Goal: Find specific page/section: Find specific page/section

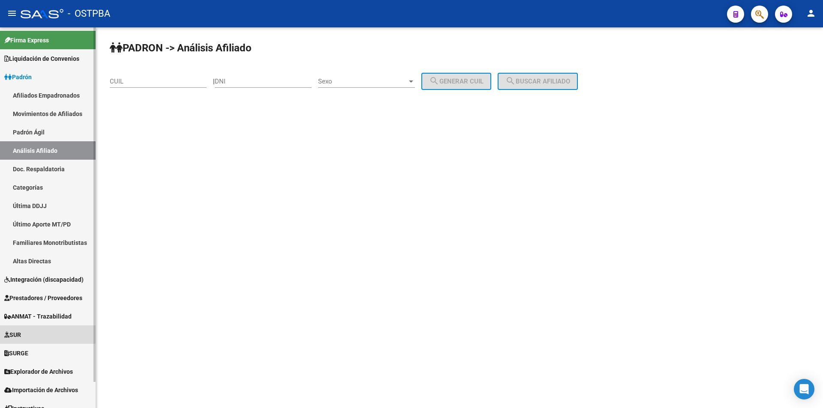
click at [21, 332] on span "SUR" at bounding box center [12, 334] width 17 height 9
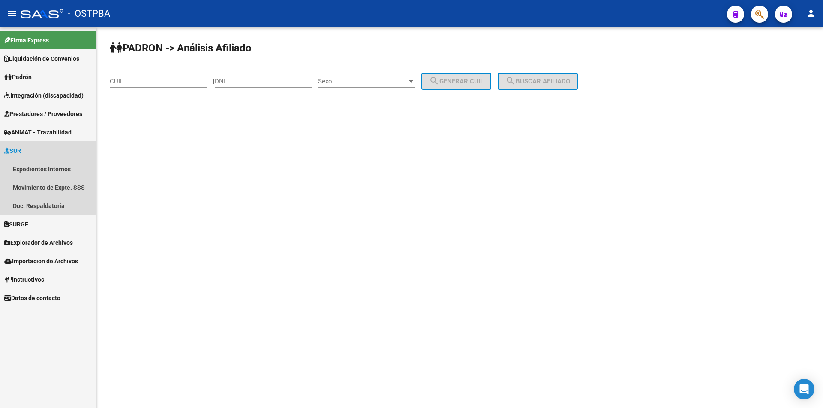
click at [40, 151] on link "SUR" at bounding box center [48, 150] width 96 height 18
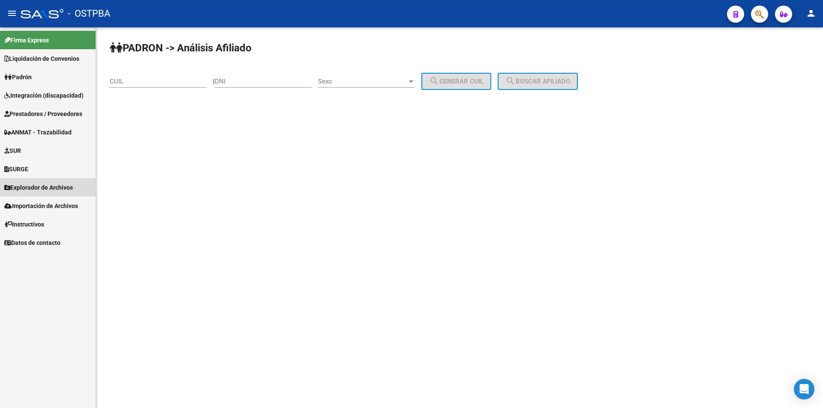
click at [39, 188] on span "Explorador de Archivos" at bounding box center [38, 187] width 69 height 9
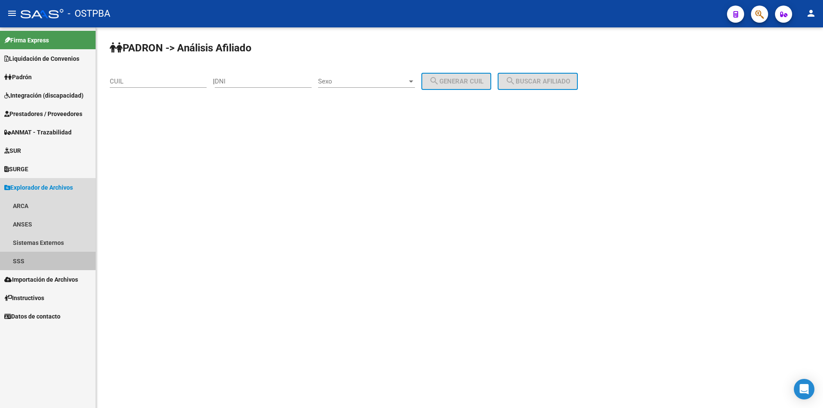
click at [31, 259] on link "SSS" at bounding box center [48, 261] width 96 height 18
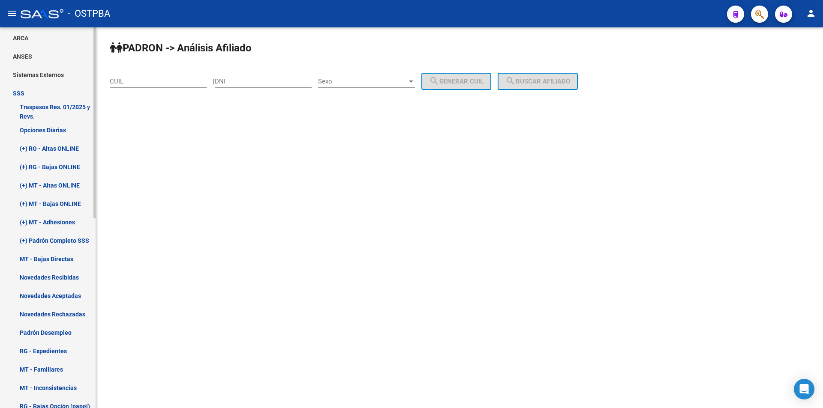
scroll to position [171, 0]
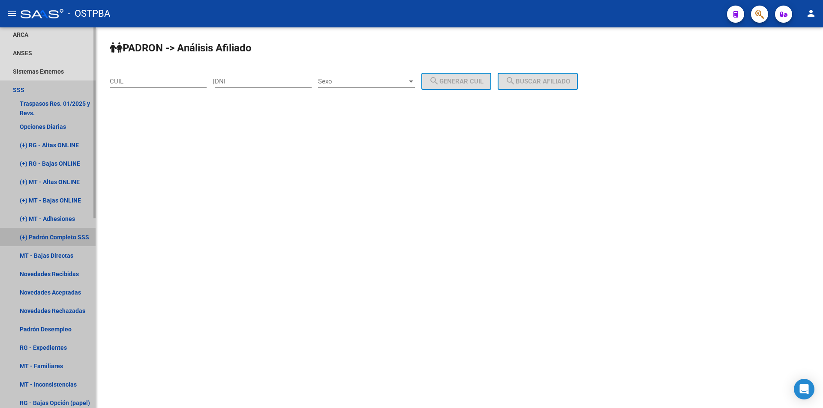
click at [62, 240] on link "(+) Padrón Completo SSS" at bounding box center [48, 237] width 96 height 18
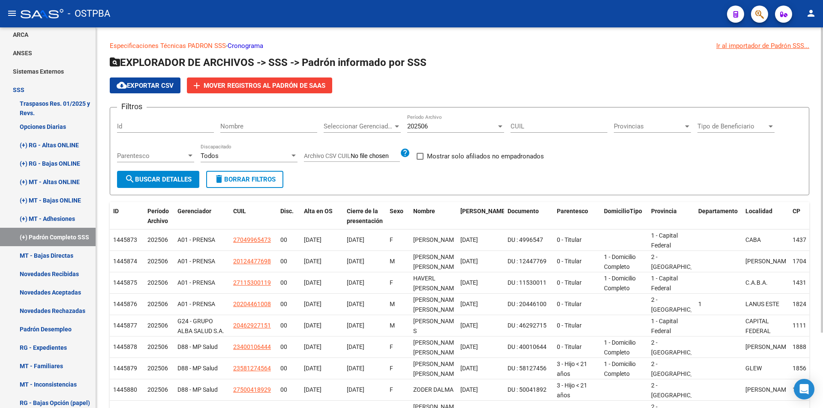
click at [424, 130] on span "202506" at bounding box center [417, 127] width 21 height 8
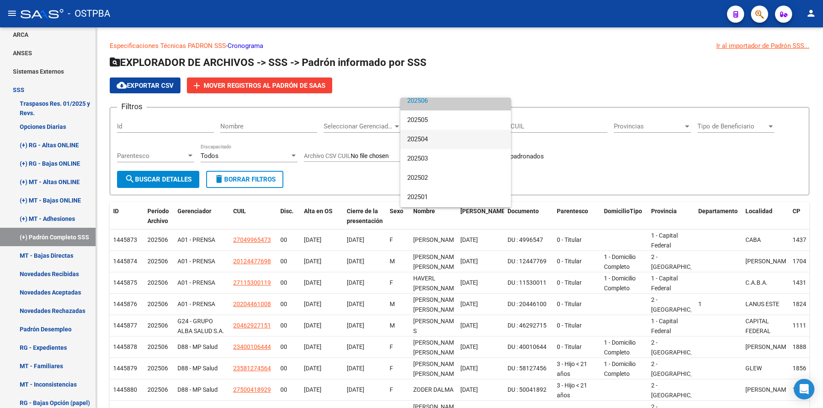
scroll to position [86, 0]
click at [448, 138] on span "202501" at bounding box center [455, 137] width 97 height 19
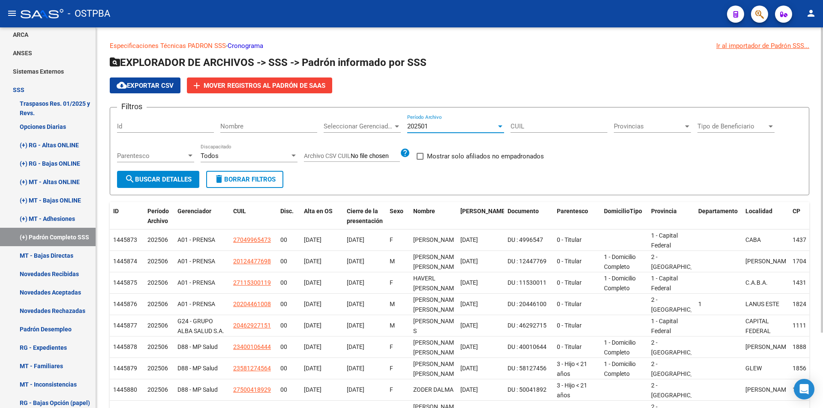
click at [126, 177] on mat-icon "search" at bounding box center [130, 179] width 10 height 10
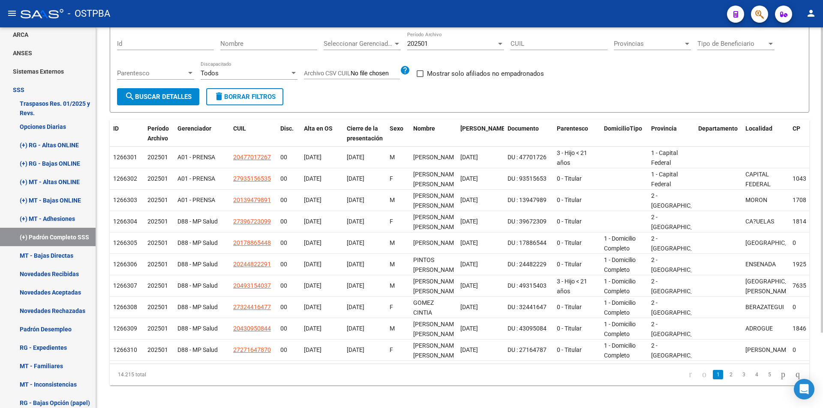
scroll to position [9, 0]
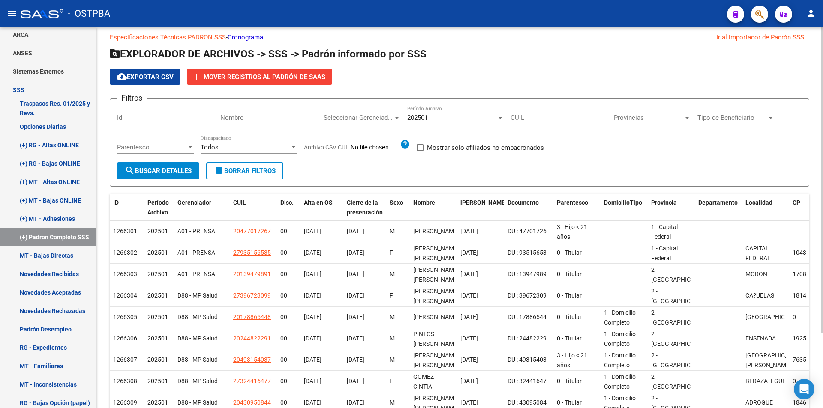
click at [440, 113] on div "202501 Período Archivo" at bounding box center [455, 115] width 97 height 18
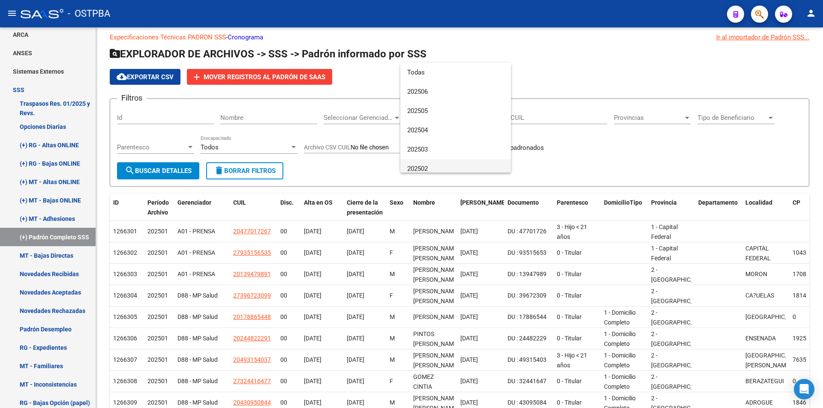
scroll to position [71, 0]
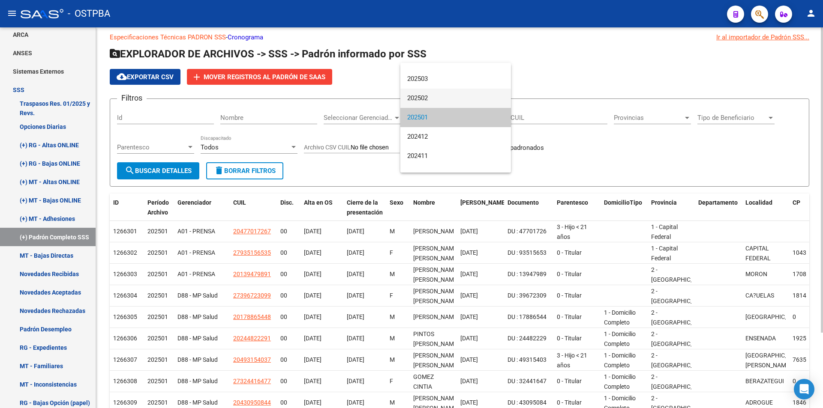
click at [446, 97] on span "202502" at bounding box center [455, 98] width 97 height 19
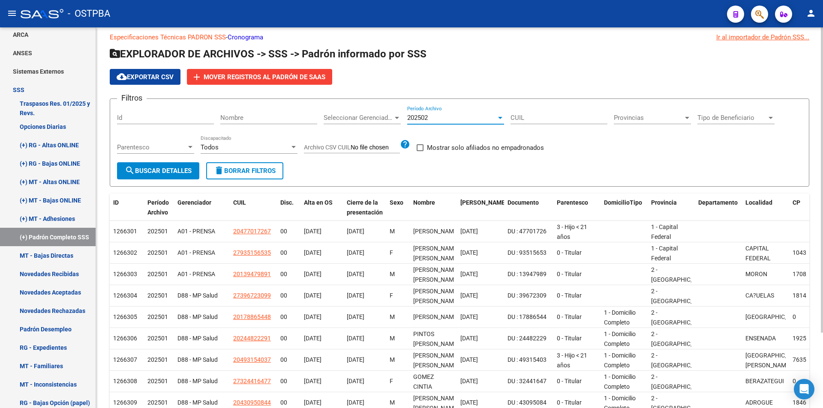
click at [141, 168] on span "search Buscar Detalles" at bounding box center [158, 171] width 67 height 8
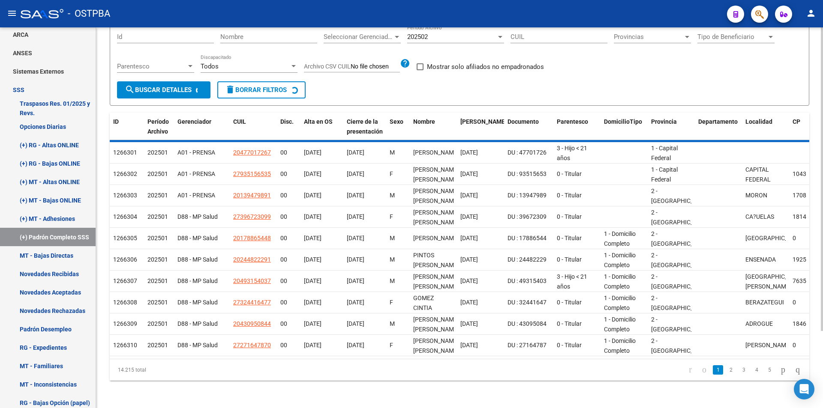
scroll to position [94, 0]
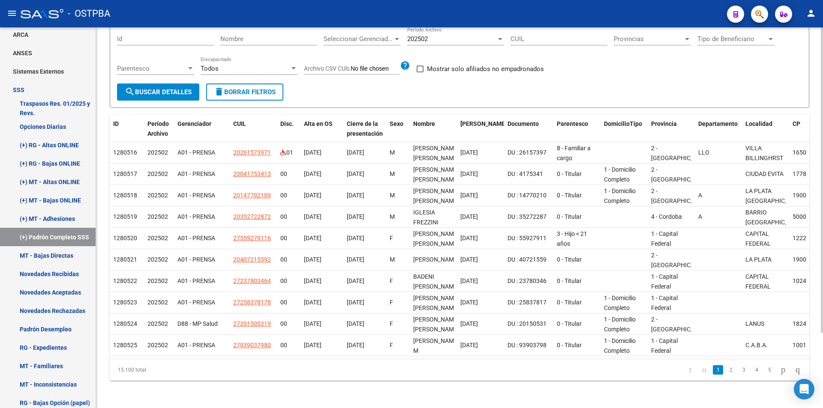
click at [473, 39] on div "202502 Período Archivo" at bounding box center [455, 36] width 97 height 18
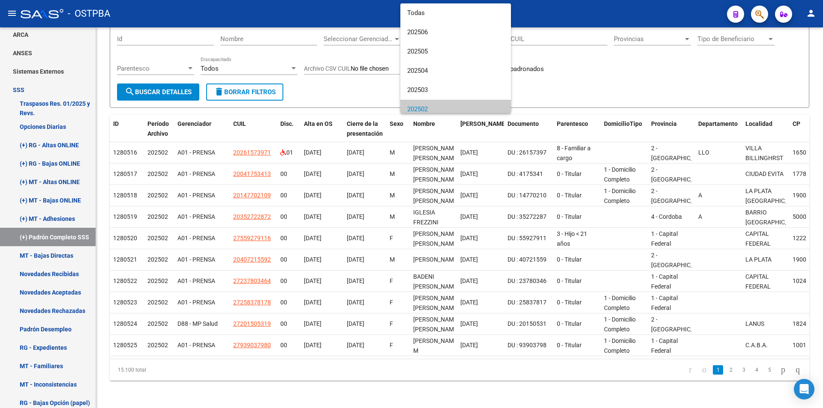
scroll to position [78, 0]
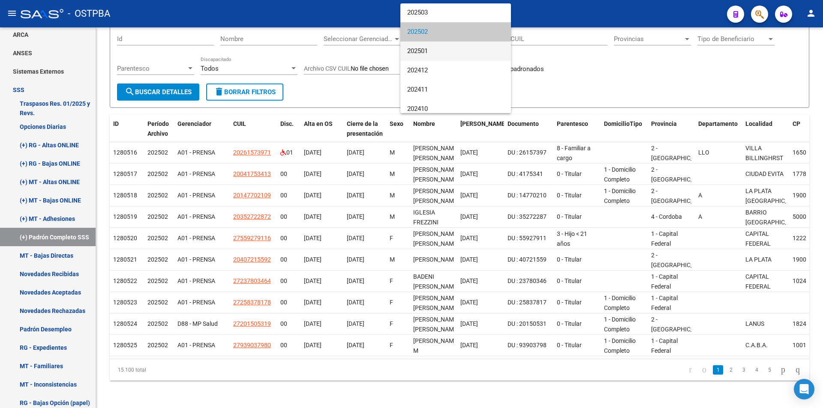
click at [455, 58] on span "202501" at bounding box center [455, 51] width 97 height 19
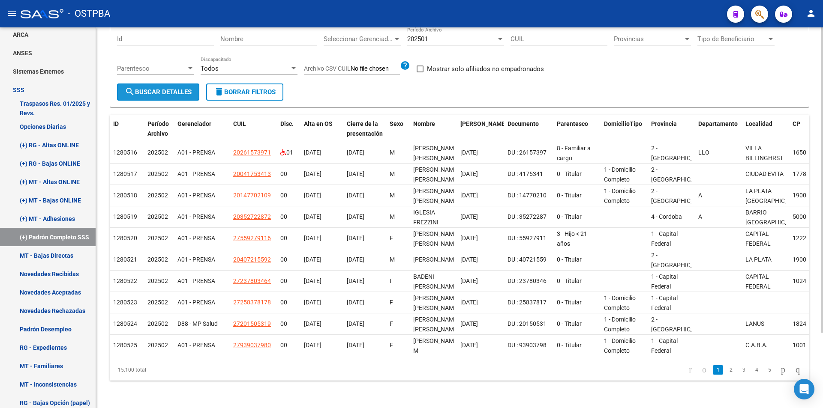
click at [169, 88] on span "search Buscar Detalles" at bounding box center [158, 92] width 67 height 8
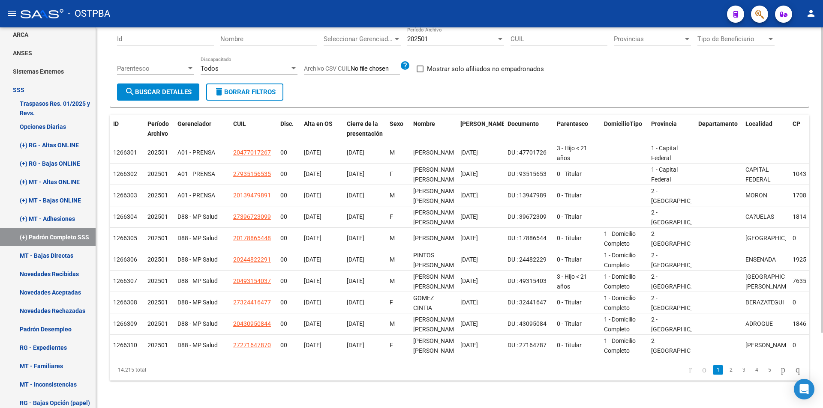
click at [471, 35] on div "202501" at bounding box center [451, 39] width 89 height 8
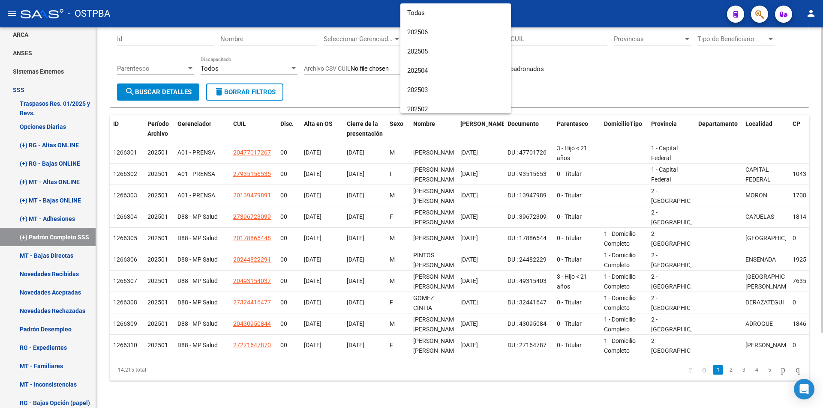
scroll to position [97, 0]
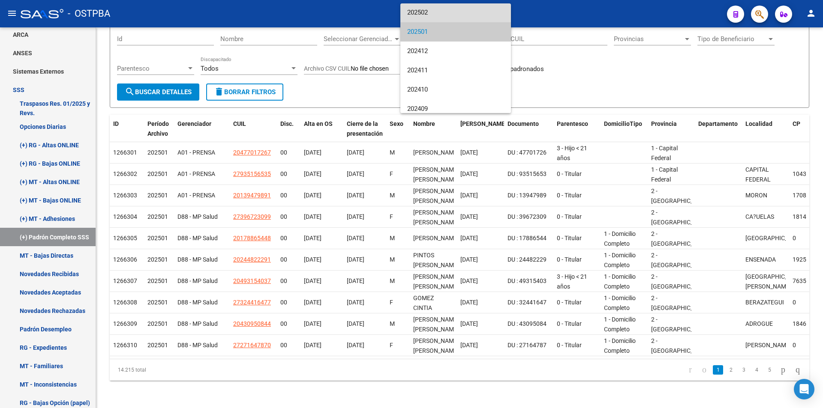
click at [465, 12] on span "202502" at bounding box center [455, 12] width 97 height 19
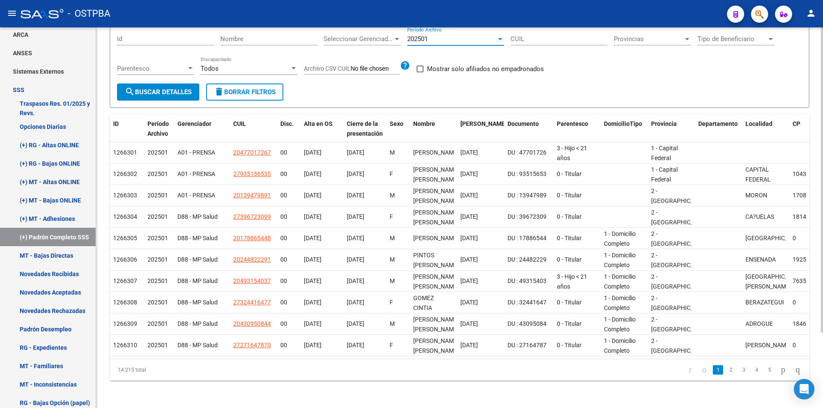
scroll to position [96, 0]
click at [180, 88] on span "search Buscar Detalles" at bounding box center [158, 92] width 67 height 8
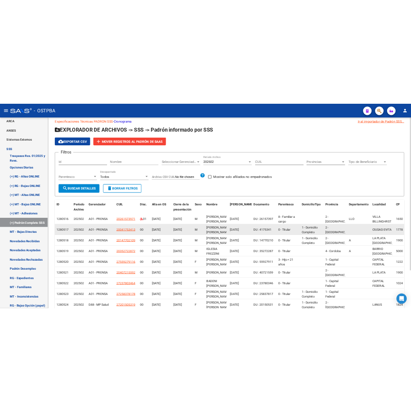
scroll to position [0, 0]
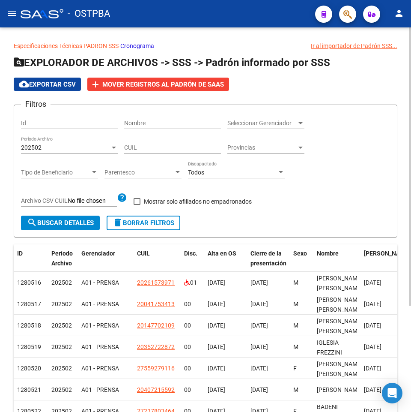
click at [83, 143] on div "202502 Período Archivo" at bounding box center [69, 145] width 97 height 17
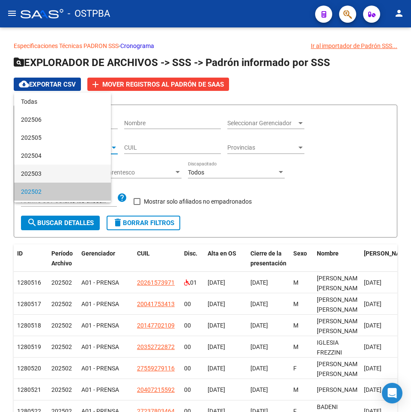
scroll to position [44, 0]
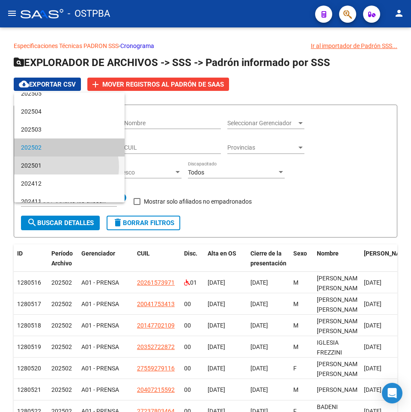
click at [60, 167] on span "202501" at bounding box center [69, 165] width 97 height 18
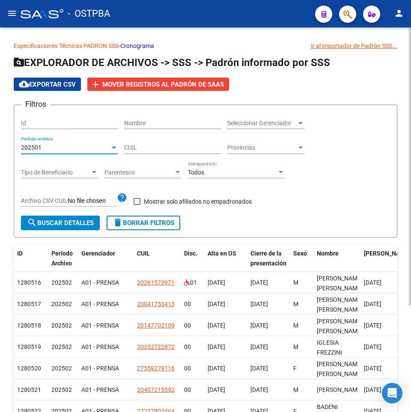
click at [54, 225] on span "search Buscar Detalles" at bounding box center [60, 223] width 67 height 8
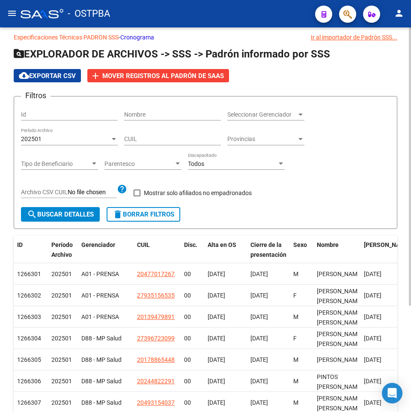
scroll to position [0, 0]
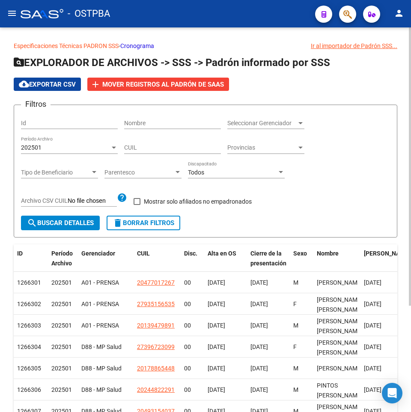
click at [90, 146] on div "202501" at bounding box center [65, 147] width 89 height 7
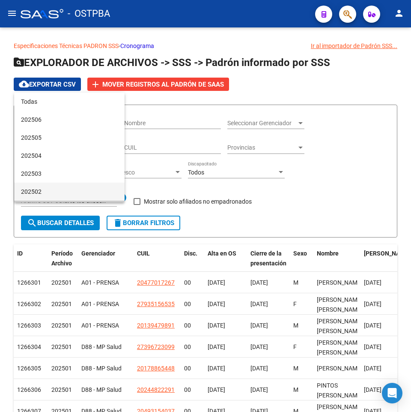
scroll to position [62, 0]
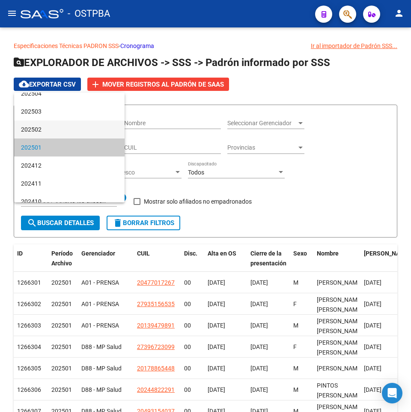
click at [87, 128] on span "202502" at bounding box center [69, 129] width 97 height 18
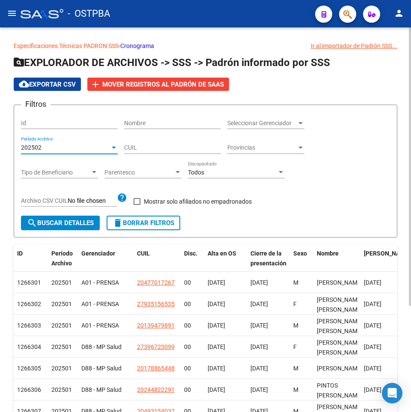
click at [58, 226] on span "search Buscar Detalles" at bounding box center [60, 223] width 67 height 8
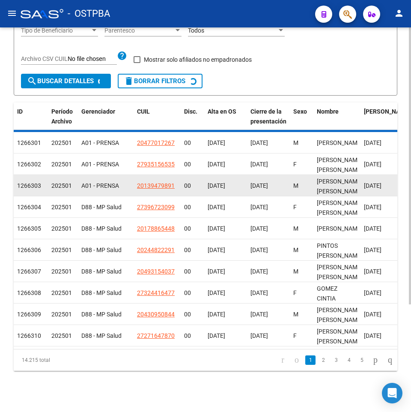
scroll to position [147, 0]
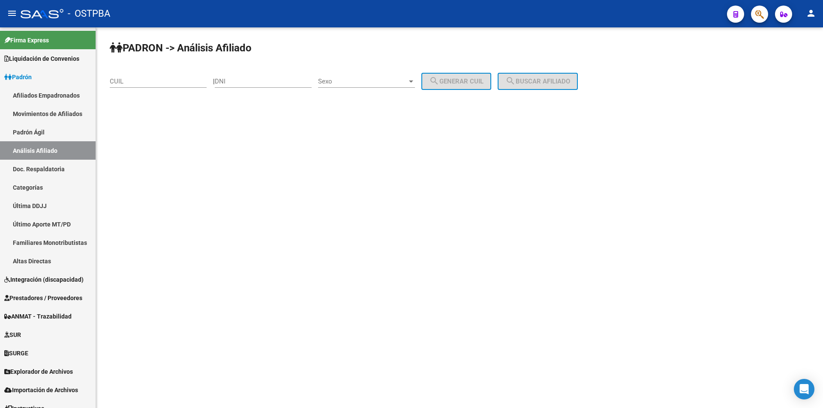
click at [248, 270] on mat-sidenav-content "PADRON -> Análisis Afiliado CUIL | DNI Sexo Sexo search Generar CUIL search Bus…" at bounding box center [459, 217] width 727 height 381
